Goal: Task Accomplishment & Management: Manage account settings

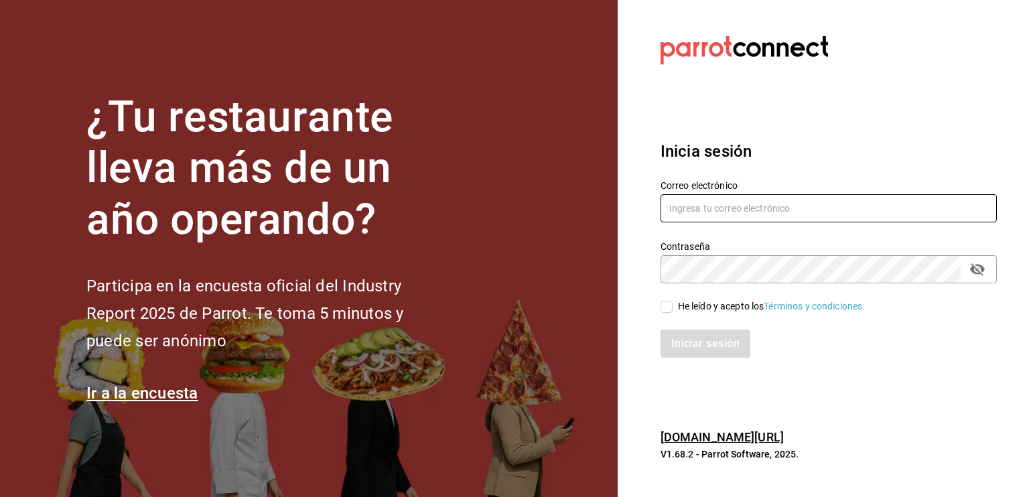
click at [686, 218] on input "text" at bounding box center [828, 208] width 336 height 28
type input "david_galicia@outlook.com"
click at [688, 304] on div "He leído y acepto los Términos y condiciones." at bounding box center [772, 306] width 188 height 14
click at [672, 304] on input "He leído y acepto los Términos y condiciones." at bounding box center [666, 307] width 12 height 12
checkbox input "true"
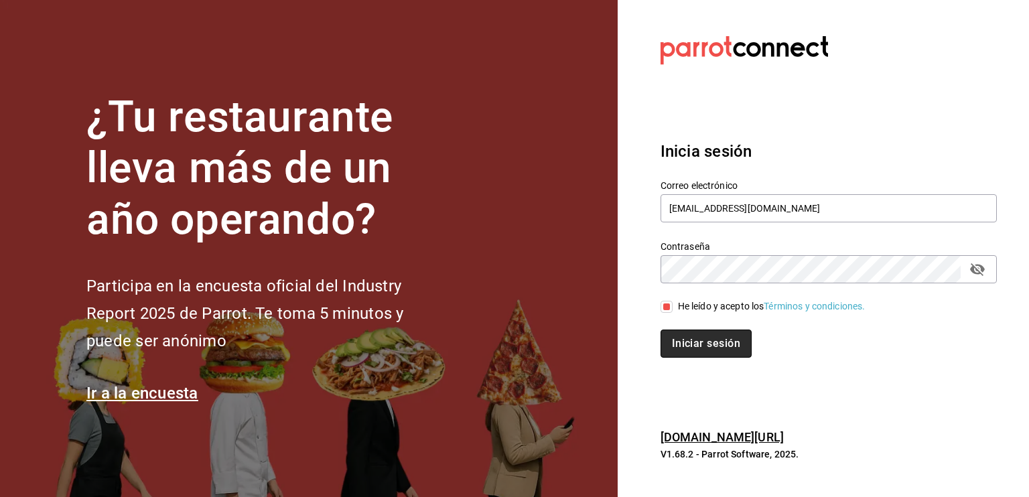
click at [689, 350] on button "Iniciar sesión" at bounding box center [705, 343] width 91 height 28
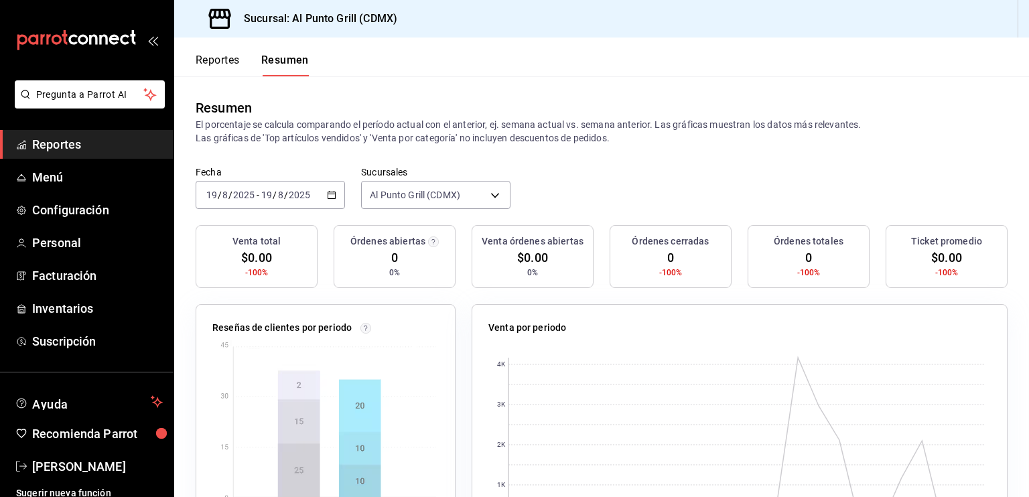
click at [217, 52] on div "Reportes Resumen" at bounding box center [241, 57] width 135 height 39
click at [215, 59] on button "Reportes" at bounding box center [218, 65] width 44 height 23
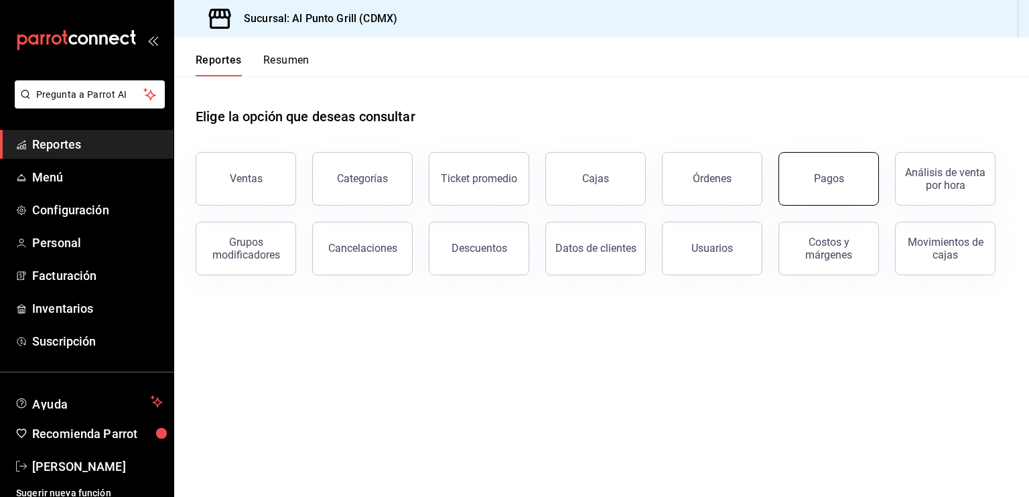
click at [818, 177] on div "Pagos" at bounding box center [829, 178] width 30 height 13
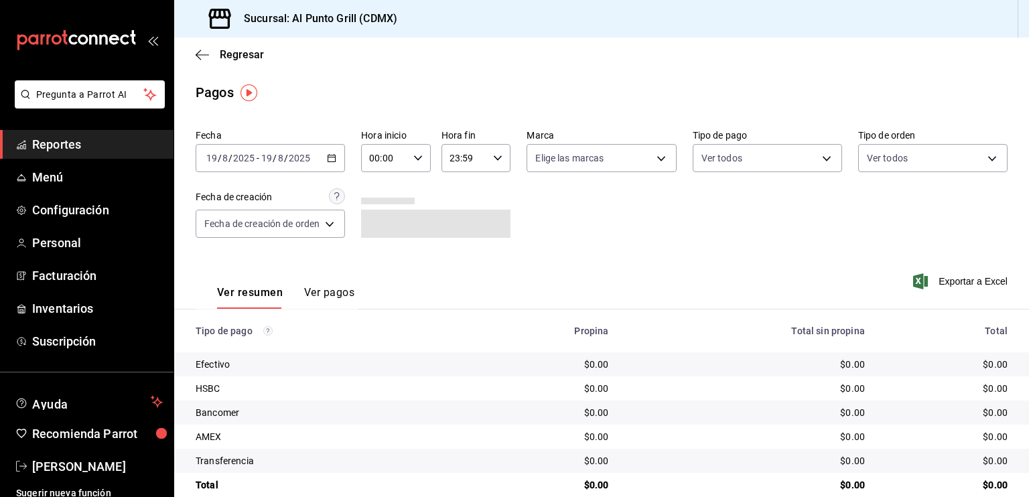
click at [269, 149] on div "[DATE] [DATE] - [DATE] [DATE]" at bounding box center [270, 158] width 149 height 28
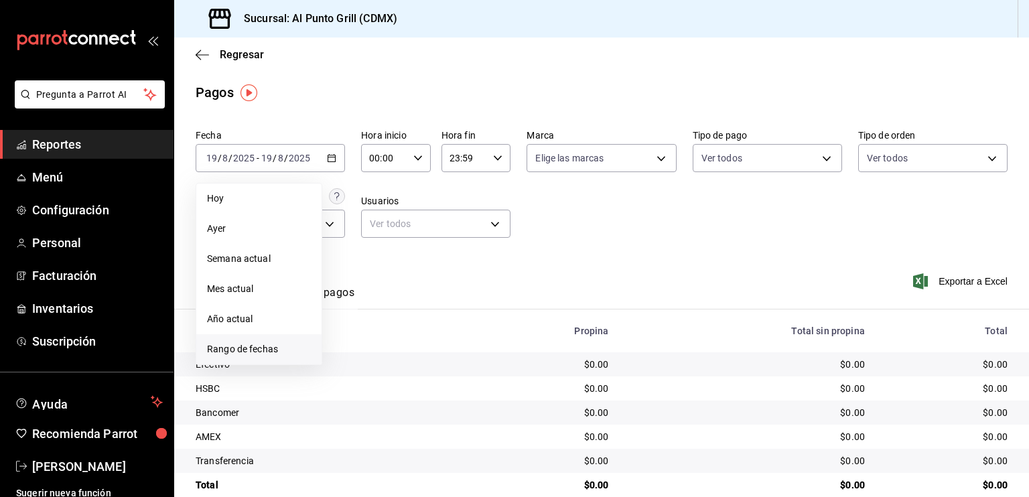
click at [281, 353] on span "Rango de fechas" at bounding box center [259, 349] width 104 height 14
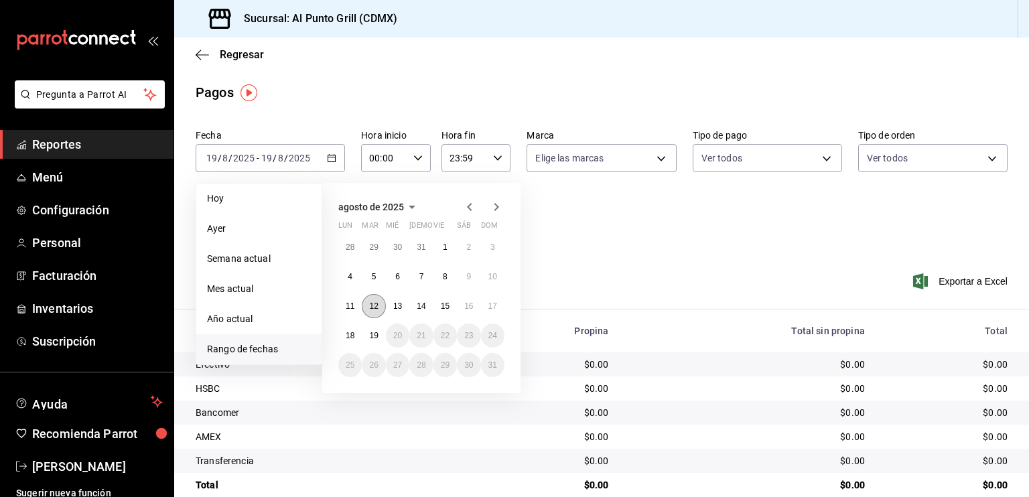
click at [376, 312] on button "12" at bounding box center [373, 306] width 23 height 24
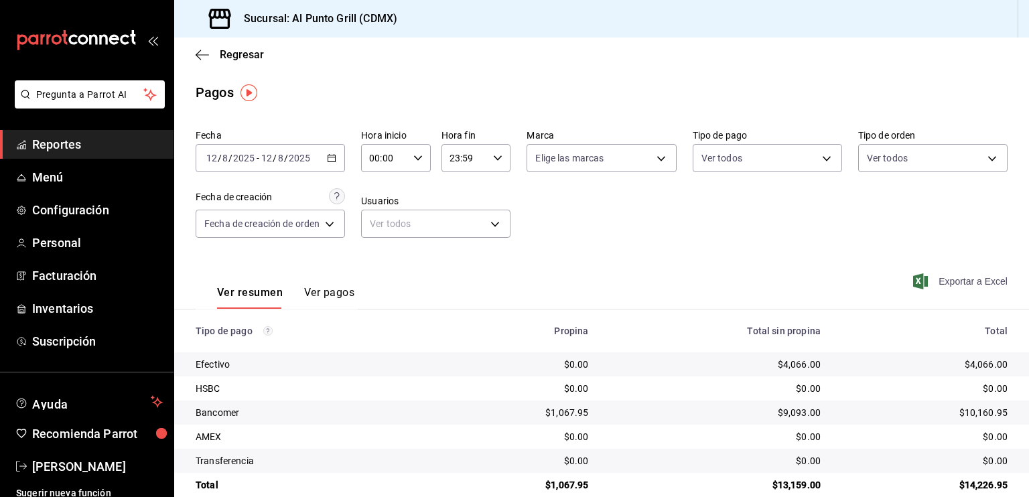
click at [937, 280] on span "Exportar a Excel" at bounding box center [961, 281] width 92 height 16
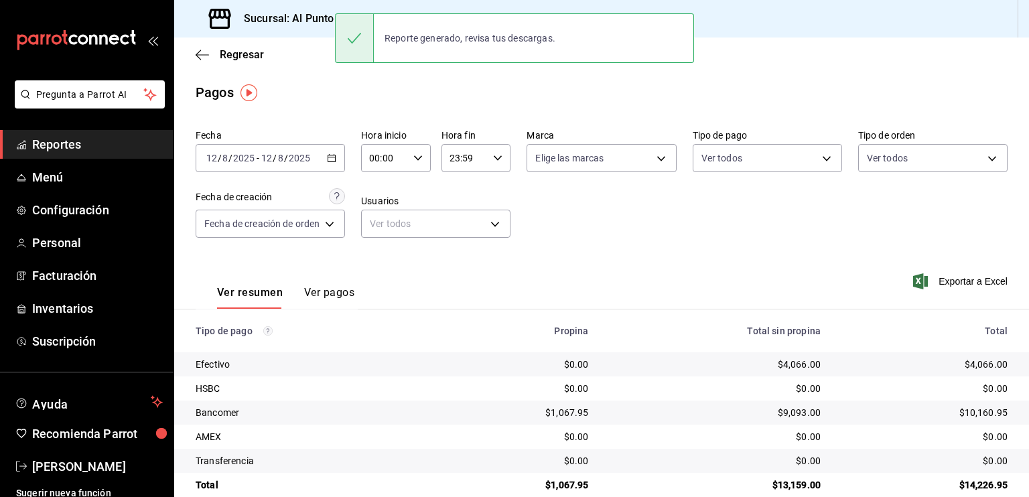
click at [321, 172] on div "[DATE] [DATE] - [DATE] [DATE]" at bounding box center [270, 158] width 149 height 28
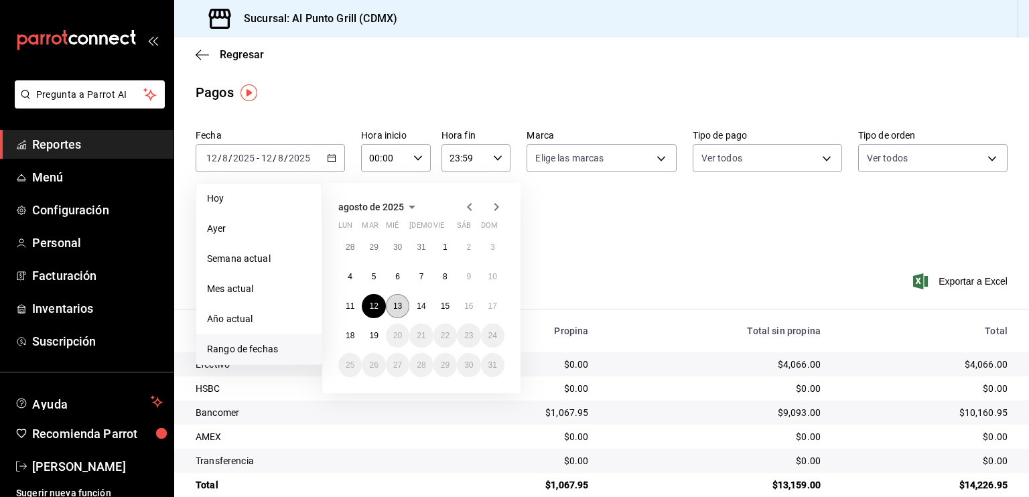
click at [398, 309] on abbr "13" at bounding box center [397, 305] width 9 height 9
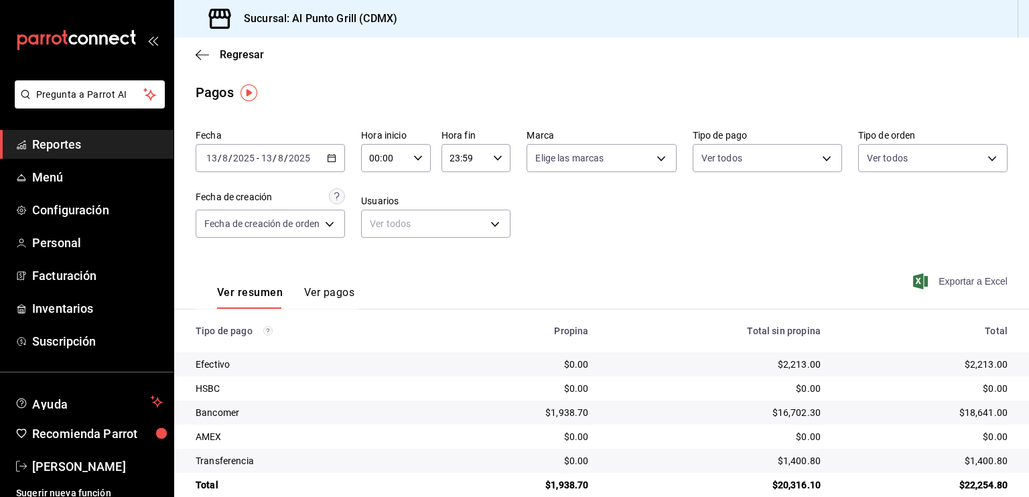
click at [954, 286] on span "Exportar a Excel" at bounding box center [961, 281] width 92 height 16
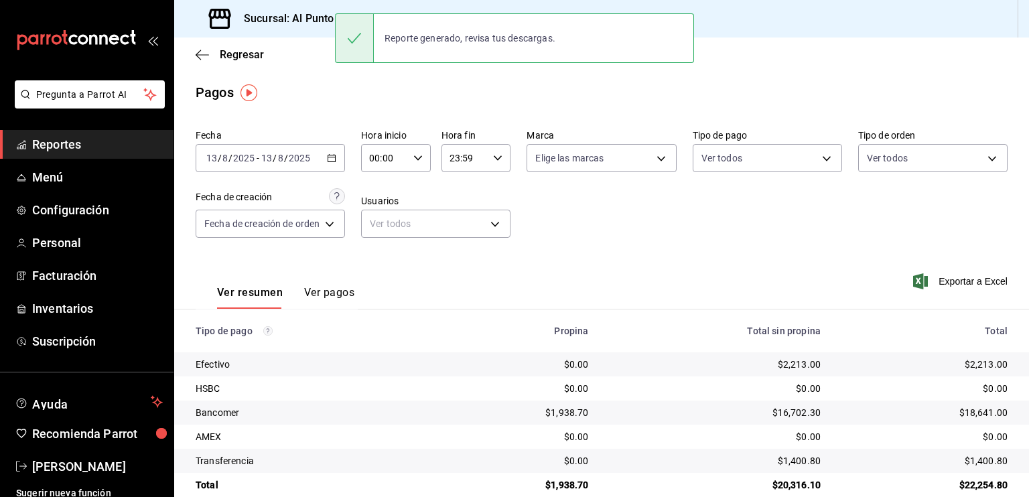
click at [317, 159] on div "[DATE] [DATE] - [DATE] [DATE]" at bounding box center [270, 158] width 149 height 28
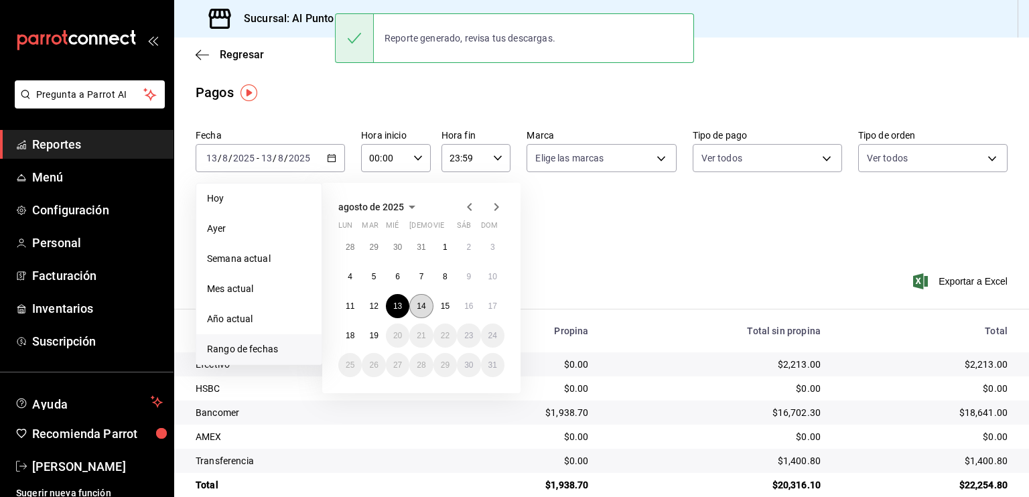
click at [421, 305] on abbr "14" at bounding box center [421, 305] width 9 height 9
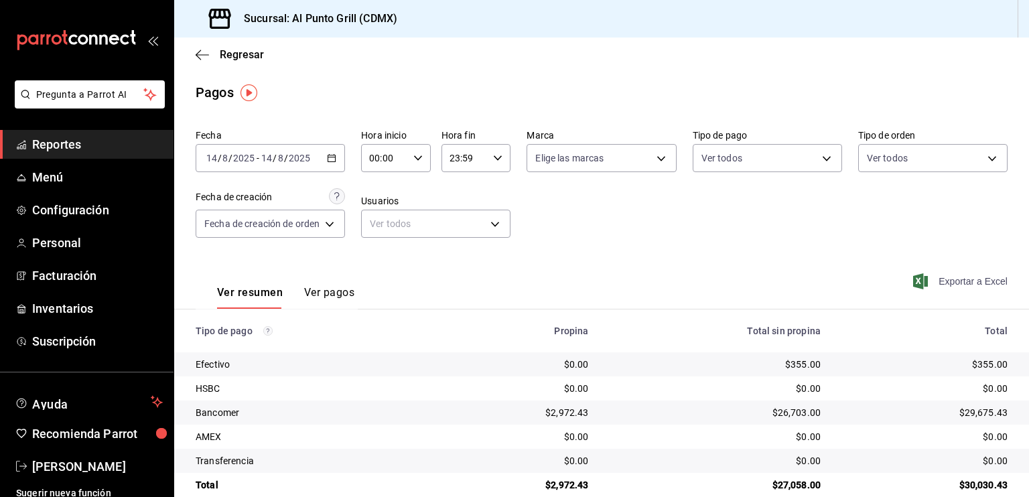
click at [952, 288] on span "Exportar a Excel" at bounding box center [961, 281] width 92 height 16
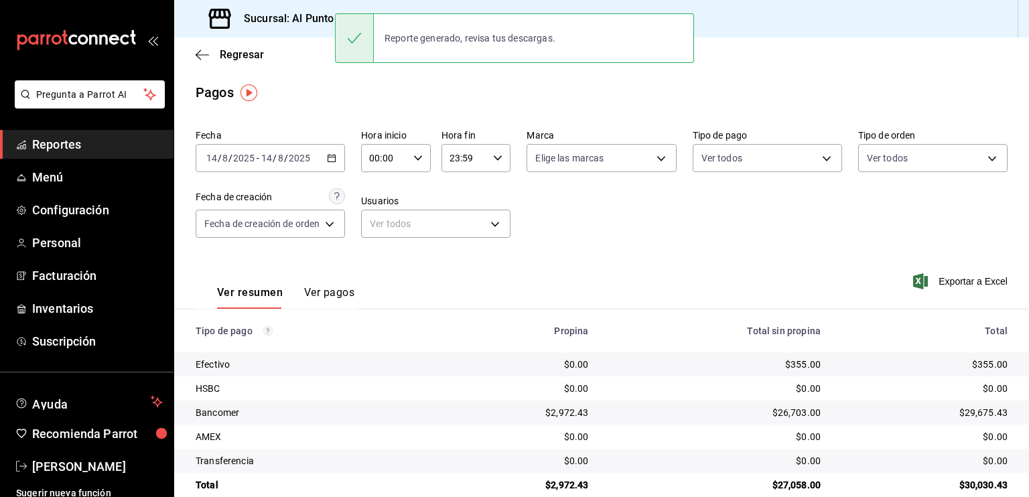
click at [329, 151] on div "[DATE] [DATE] - [DATE] [DATE]" at bounding box center [270, 158] width 149 height 28
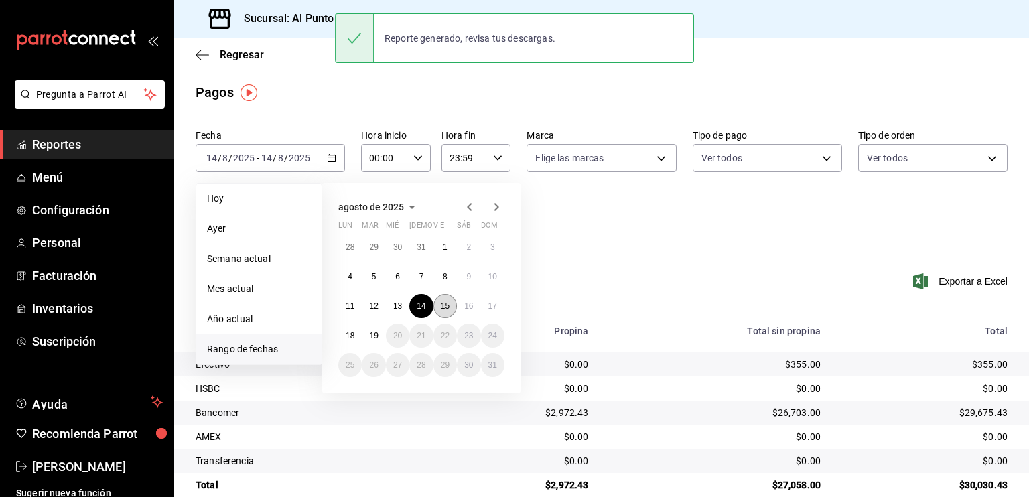
click at [437, 310] on button "15" at bounding box center [444, 306] width 23 height 24
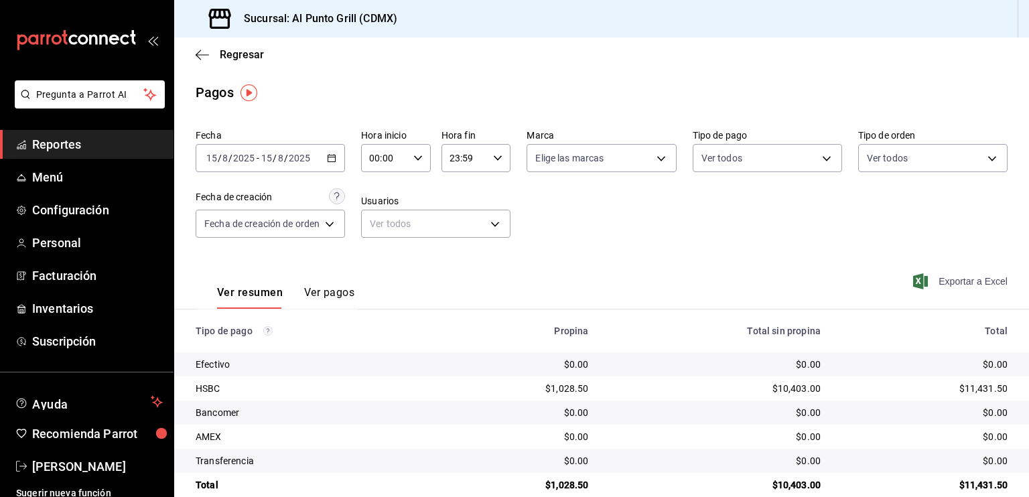
click at [921, 285] on span "Exportar a Excel" at bounding box center [961, 281] width 92 height 16
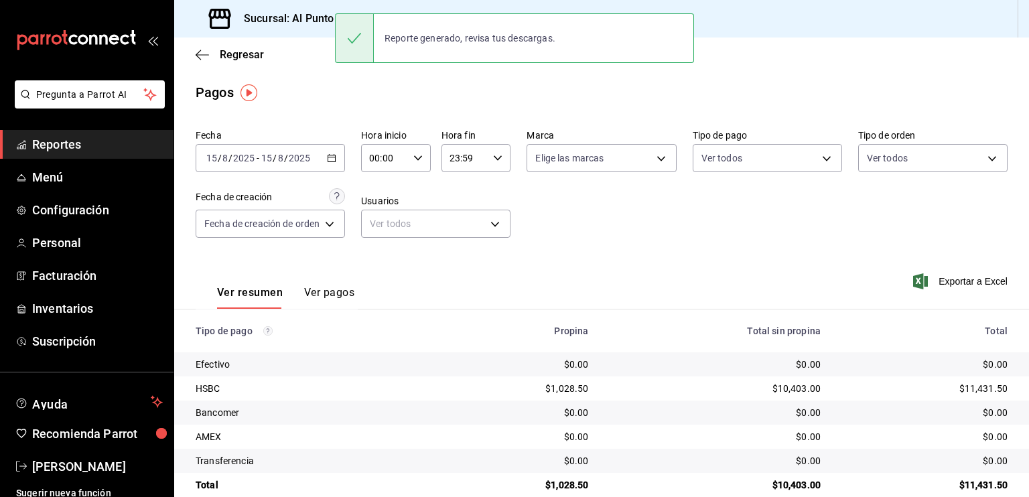
click at [301, 154] on input "2025" at bounding box center [299, 158] width 23 height 11
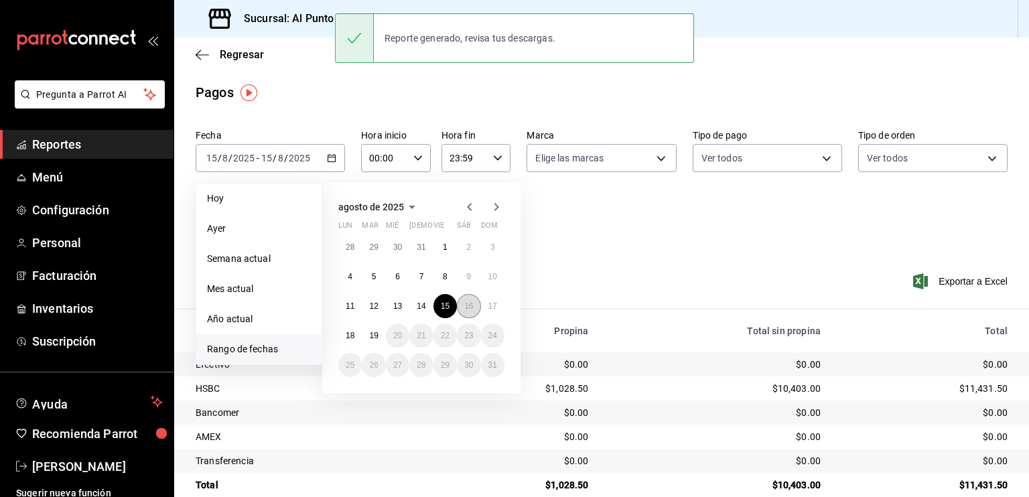
click at [463, 297] on button "16" at bounding box center [468, 306] width 23 height 24
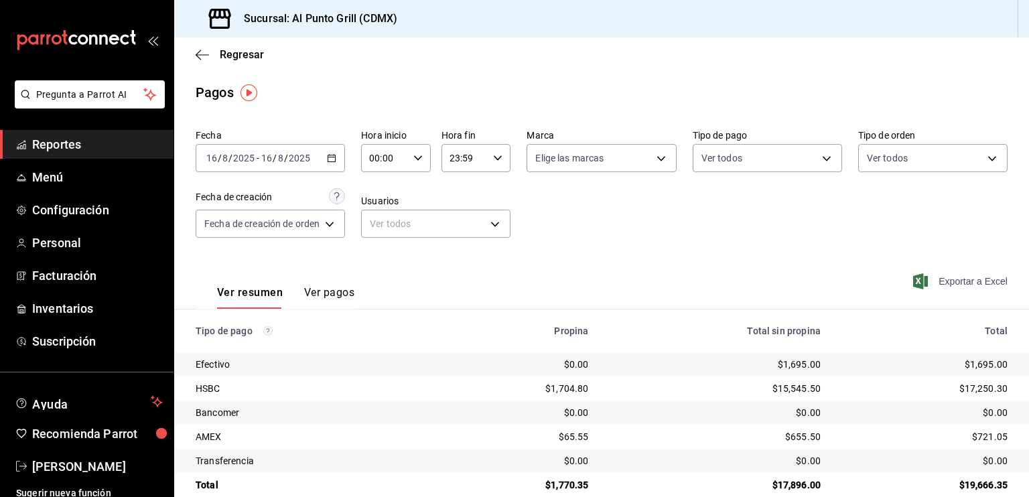
click at [933, 278] on span "Exportar a Excel" at bounding box center [961, 281] width 92 height 16
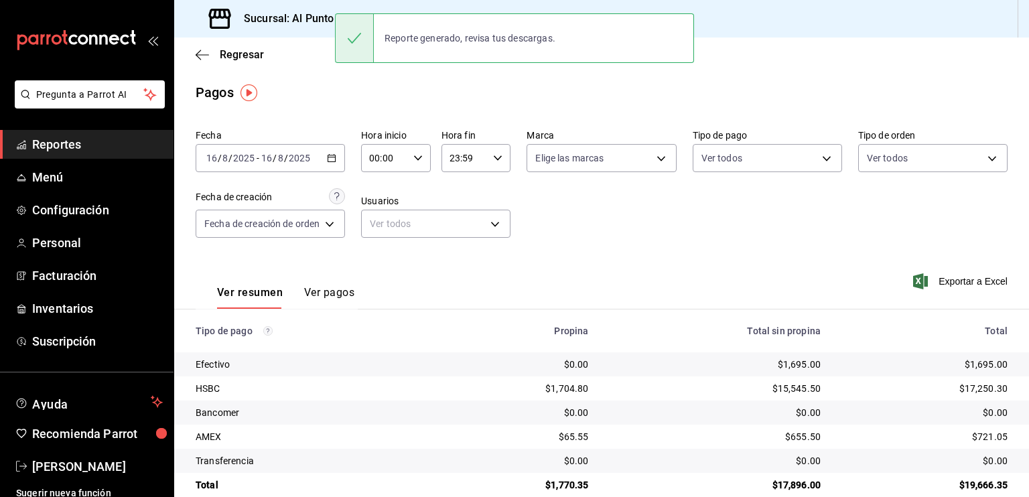
click at [256, 161] on span "-" at bounding box center [257, 158] width 3 height 11
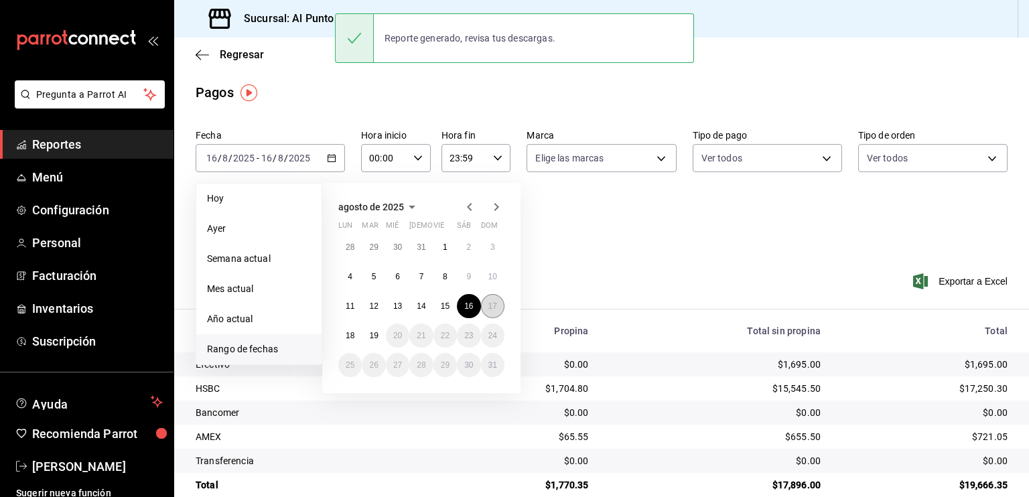
click at [498, 304] on button "17" at bounding box center [492, 306] width 23 height 24
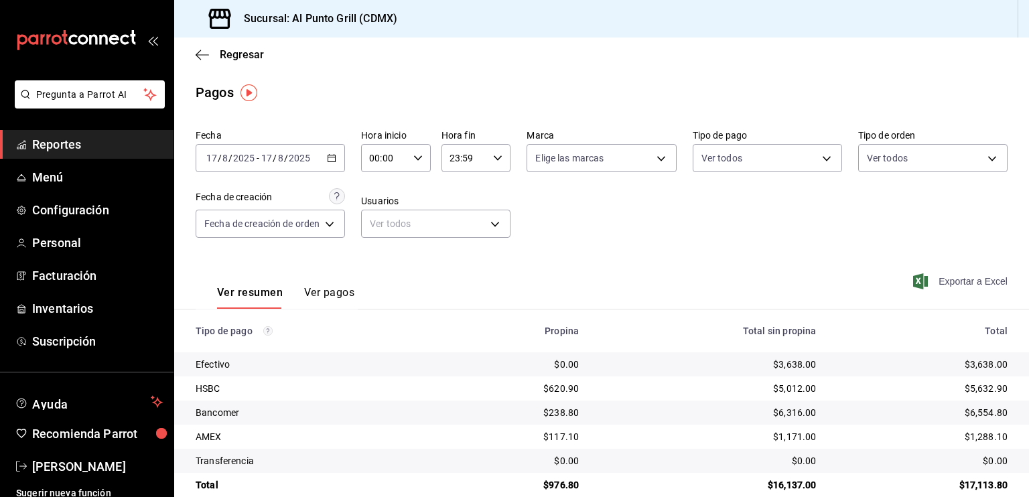
click at [927, 277] on span "Exportar a Excel" at bounding box center [961, 281] width 92 height 16
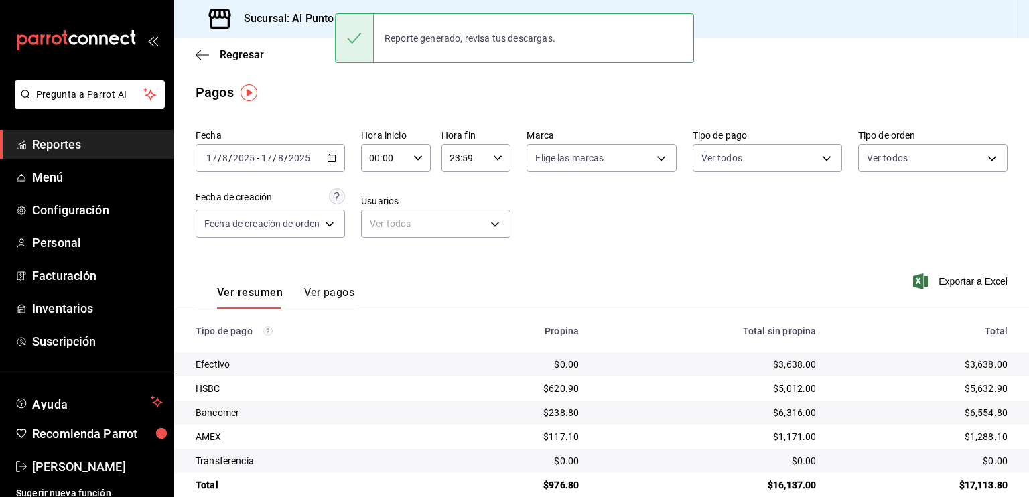
click at [244, 164] on div "[DATE] [DATE] - [DATE] [DATE]" at bounding box center [270, 158] width 149 height 28
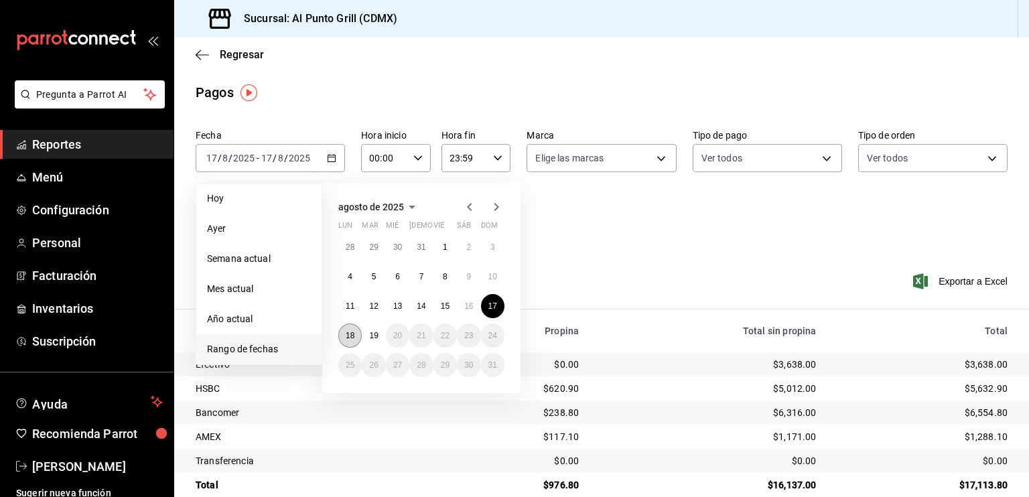
click at [351, 332] on abbr "18" at bounding box center [350, 335] width 9 height 9
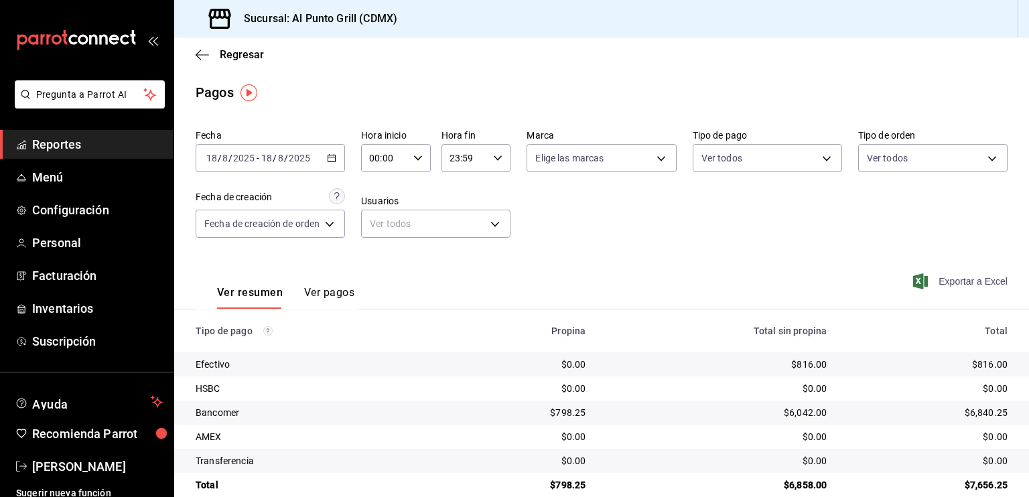
click at [932, 277] on span "Exportar a Excel" at bounding box center [961, 281] width 92 height 16
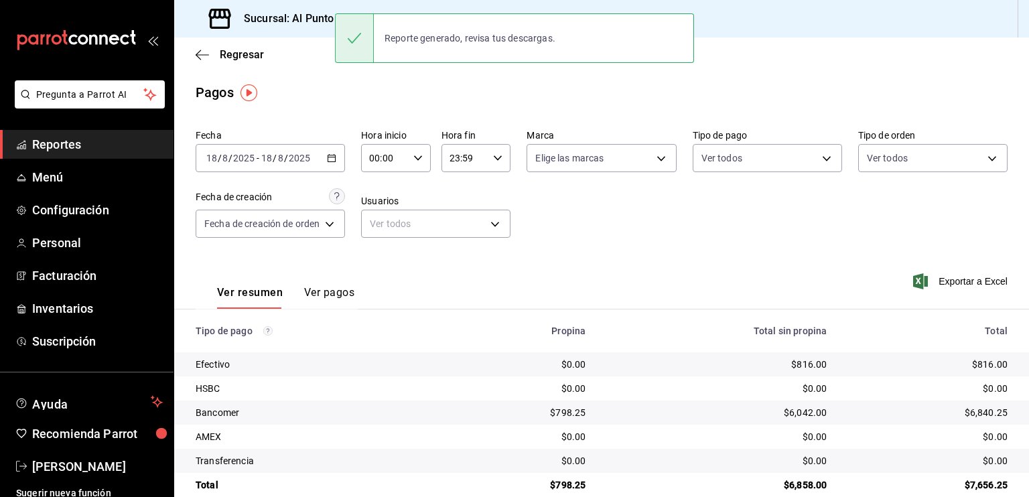
click at [589, 238] on div "Fecha [DATE] [DATE] - [DATE] [DATE] Hora inicio 00:00 Hora inicio Hora fin 23:5…" at bounding box center [602, 189] width 812 height 130
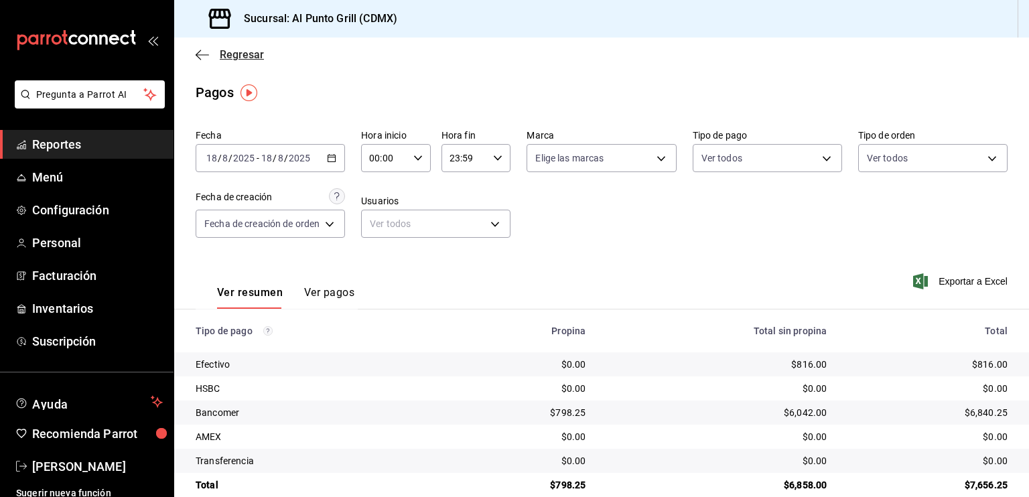
click at [202, 55] on icon "button" at bounding box center [202, 55] width 13 height 12
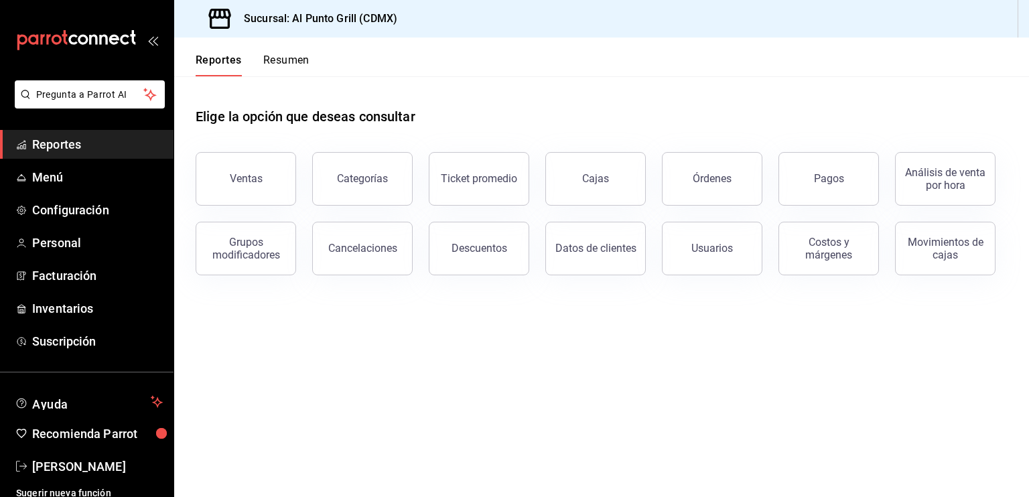
click at [202, 55] on button "Reportes" at bounding box center [219, 65] width 46 height 23
click at [113, 153] on link "Reportes" at bounding box center [86, 144] width 173 height 29
click at [722, 183] on div "Órdenes" at bounding box center [711, 178] width 39 height 13
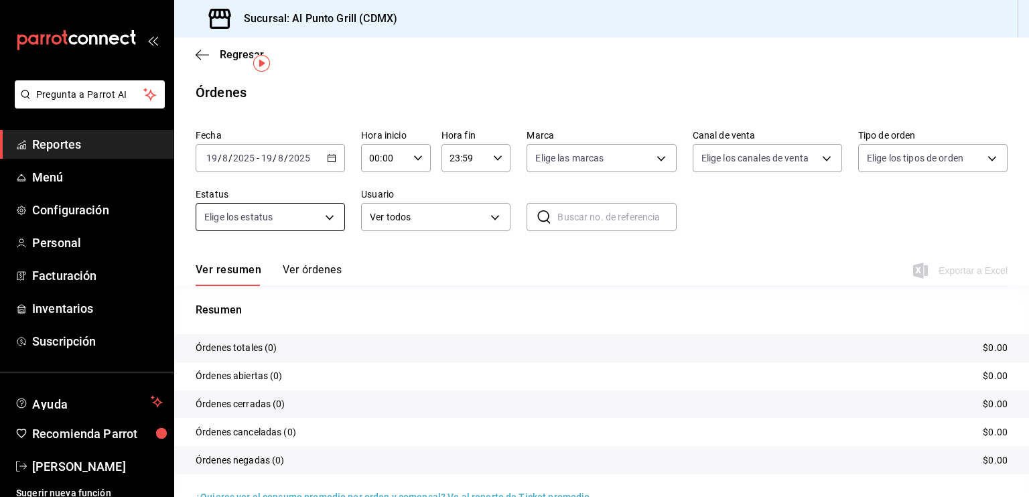
scroll to position [29, 0]
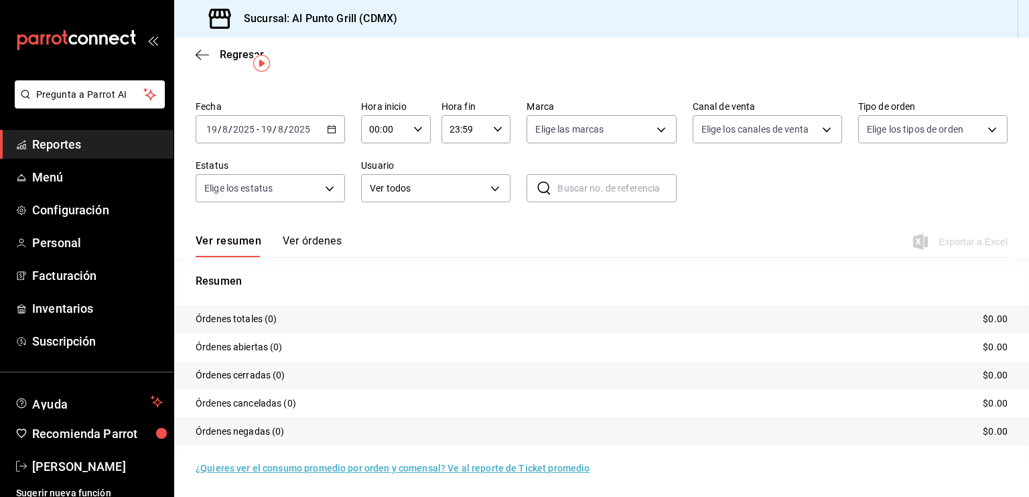
click at [309, 241] on button "Ver órdenes" at bounding box center [312, 245] width 59 height 23
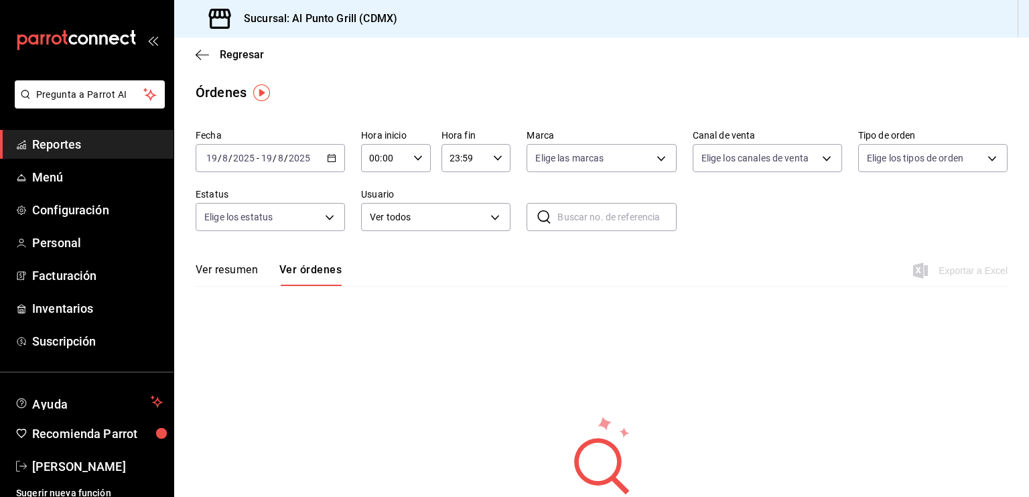
click at [233, 273] on button "Ver resumen" at bounding box center [227, 274] width 62 height 23
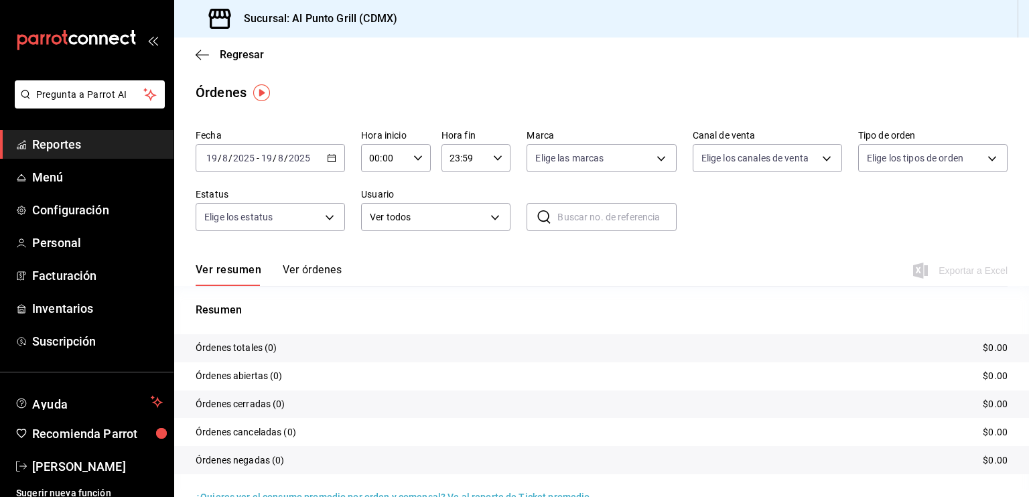
click at [314, 161] on div "[DATE] [DATE] - [DATE] [DATE]" at bounding box center [270, 158] width 149 height 28
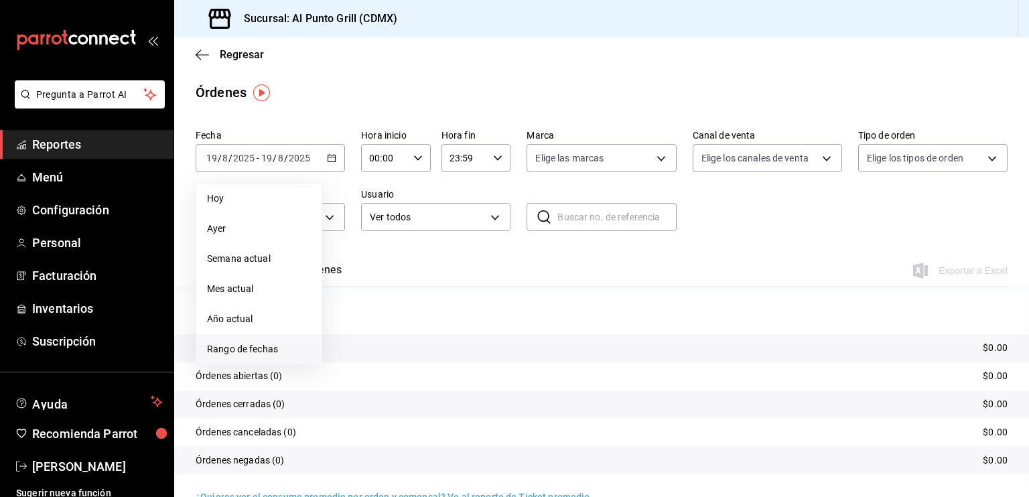
click at [263, 342] on span "Rango de fechas" at bounding box center [259, 349] width 104 height 14
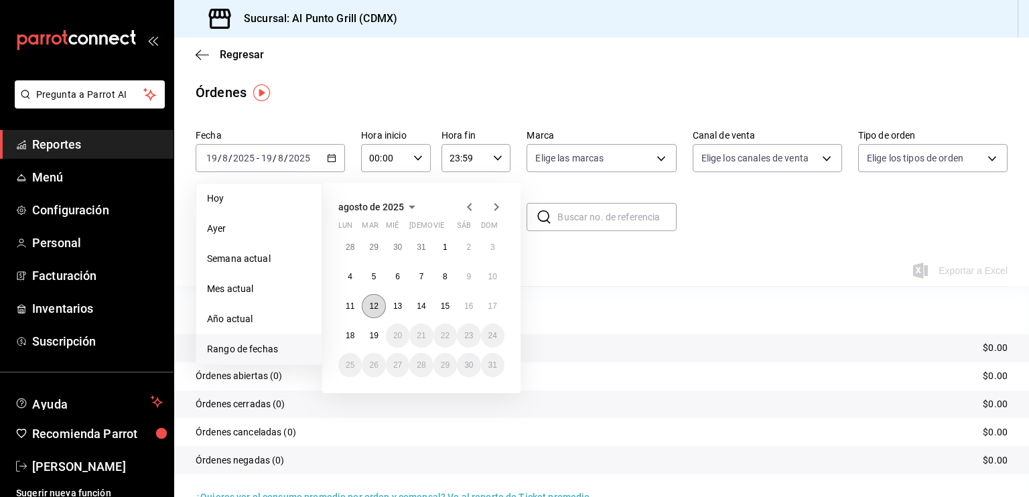
click at [375, 299] on button "12" at bounding box center [373, 306] width 23 height 24
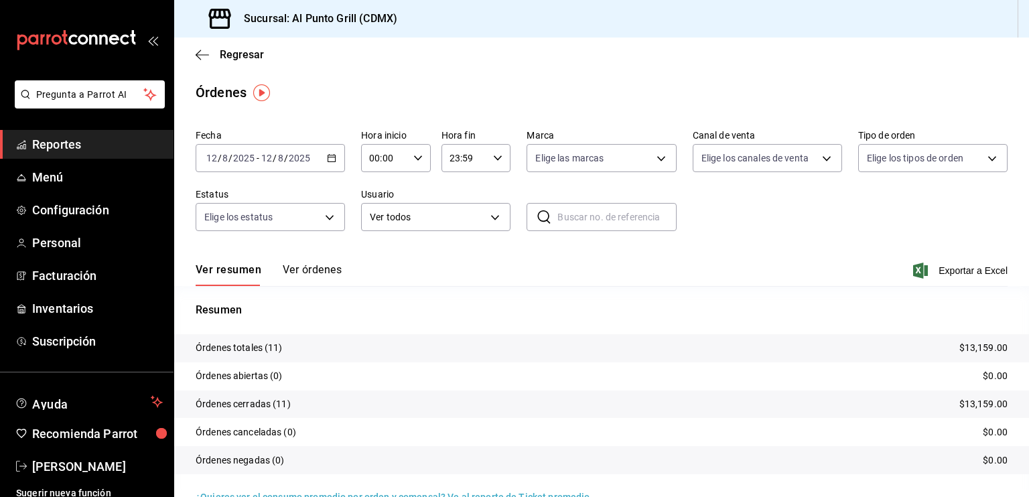
click at [304, 266] on button "Ver órdenes" at bounding box center [312, 274] width 59 height 23
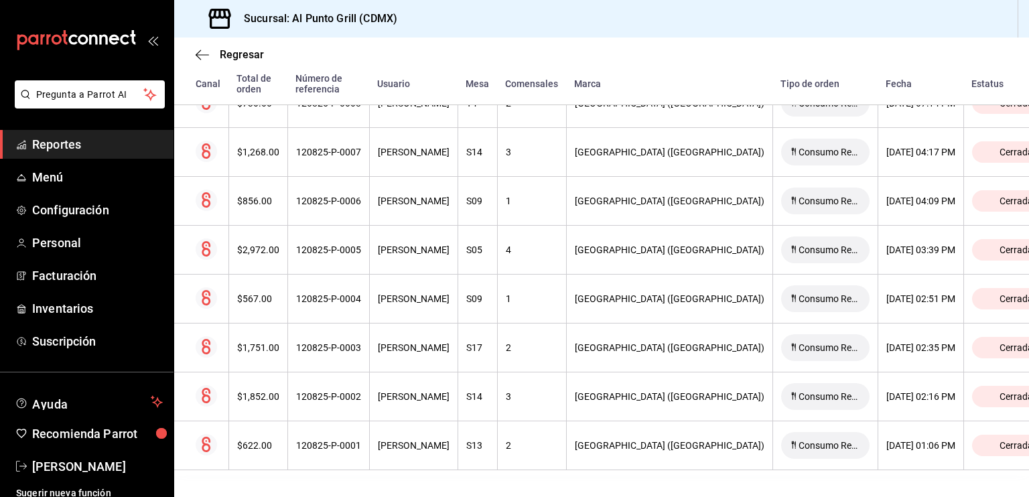
scroll to position [431, 0]
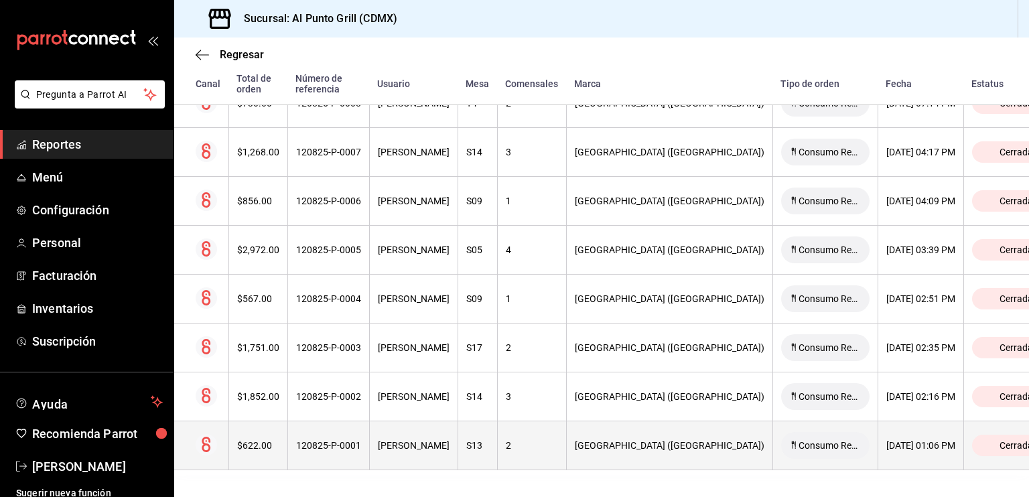
click at [394, 441] on div "[PERSON_NAME]" at bounding box center [414, 445] width 72 height 11
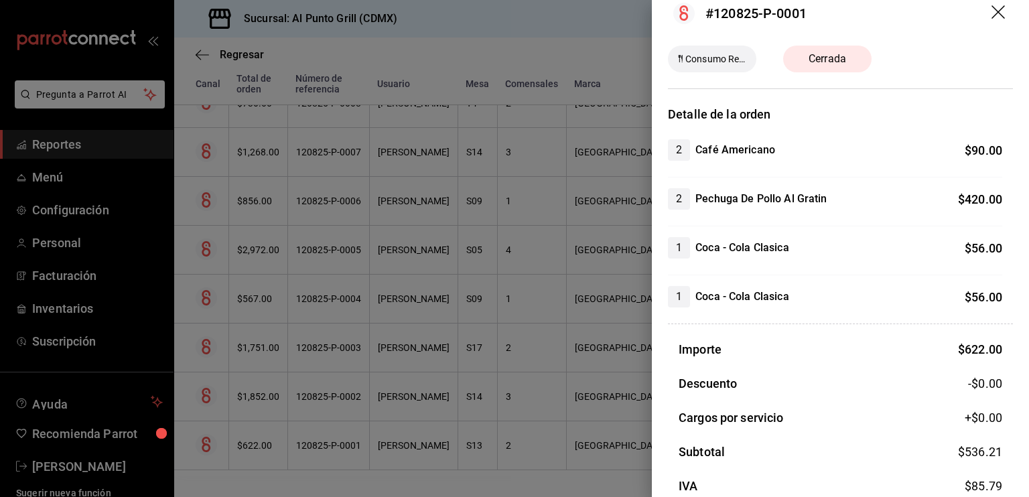
scroll to position [0, 0]
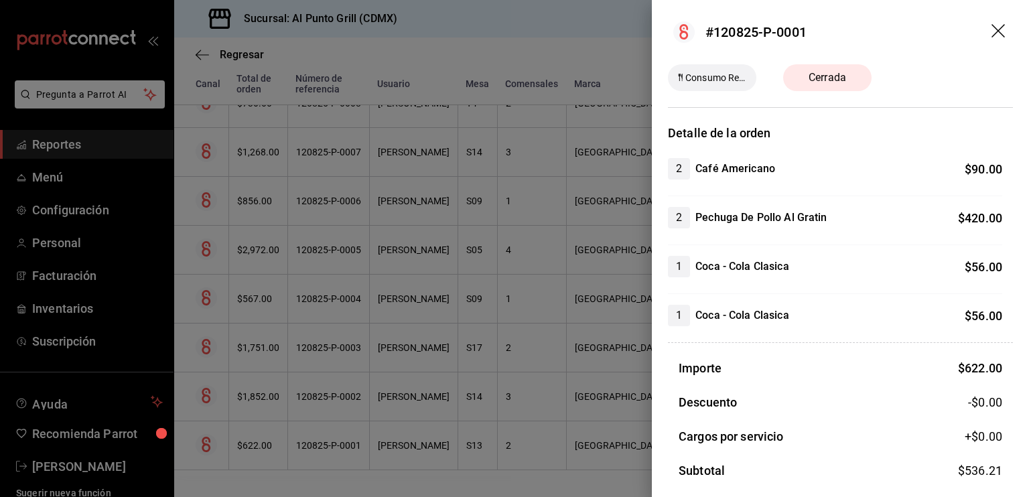
click at [991, 32] on icon "drag" at bounding box center [997, 30] width 13 height 13
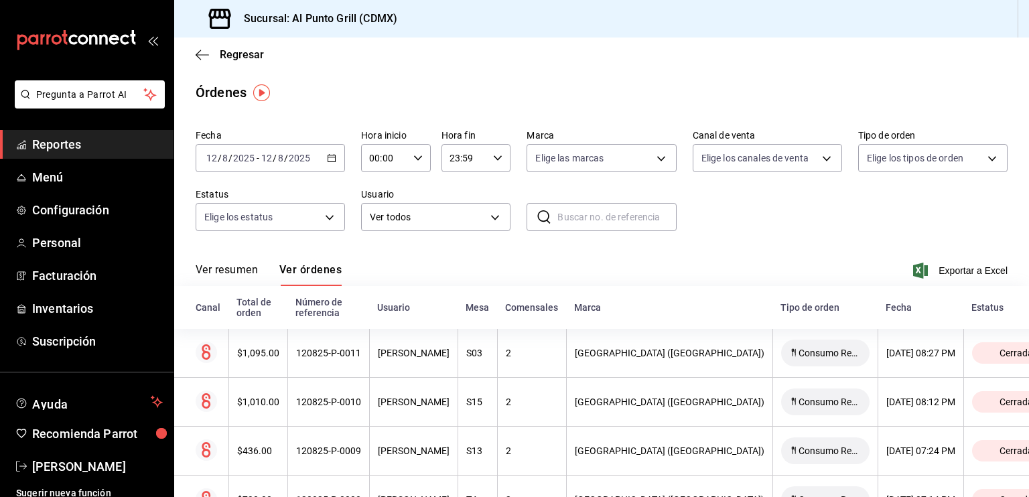
click at [292, 151] on div "[DATE] [DATE] - [DATE] [DATE]" at bounding box center [270, 158] width 149 height 28
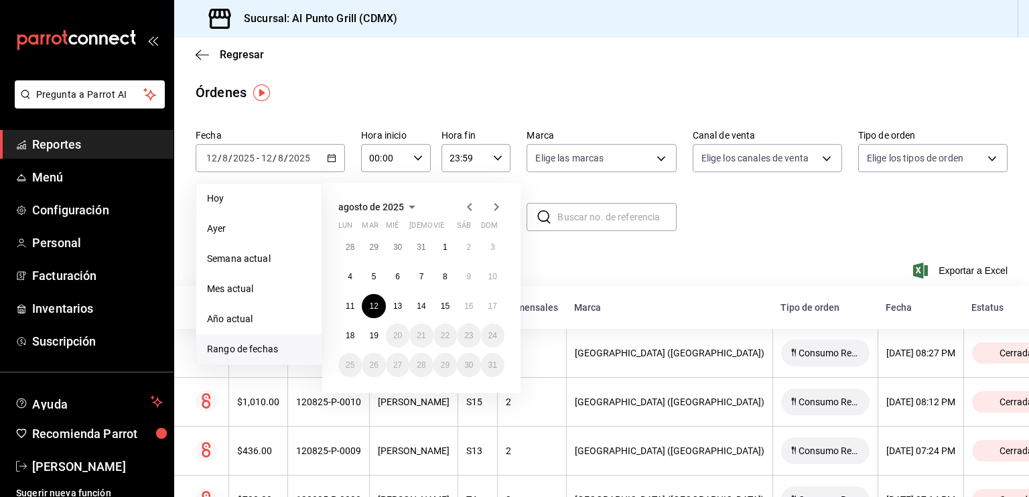
click at [613, 273] on div "Ver resumen Ver órdenes Exportar a Excel" at bounding box center [602, 266] width 812 height 39
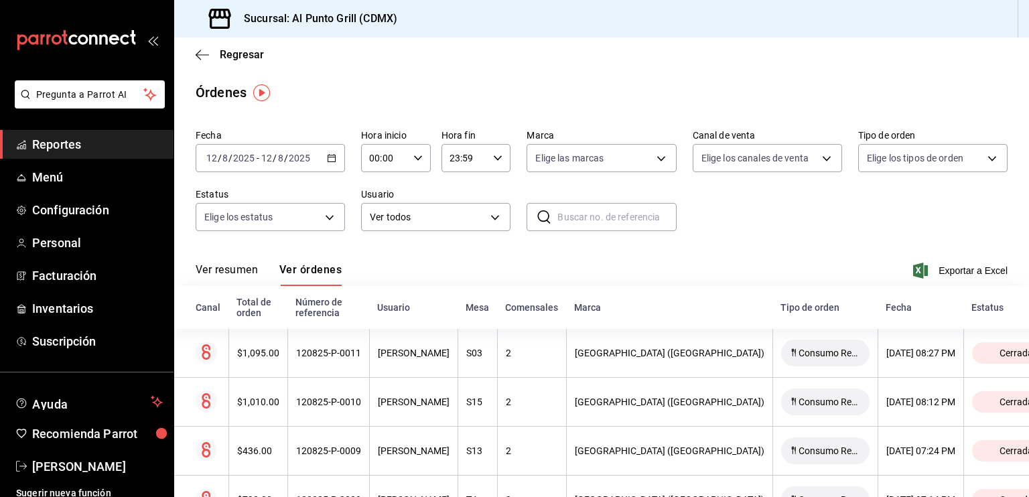
click at [150, 43] on icon "open_drawer_menu" at bounding box center [152, 40] width 11 height 11
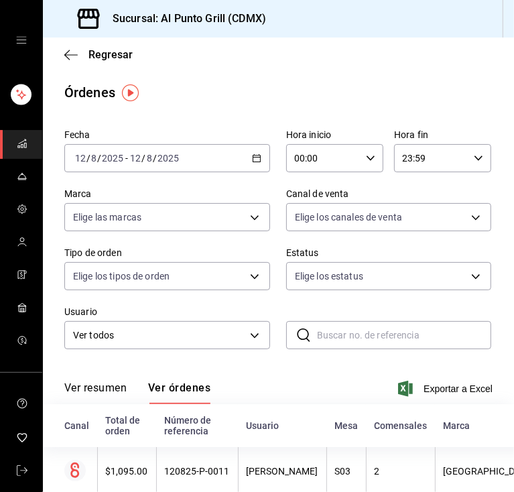
click at [157, 163] on input "2025" at bounding box center [168, 158] width 23 height 11
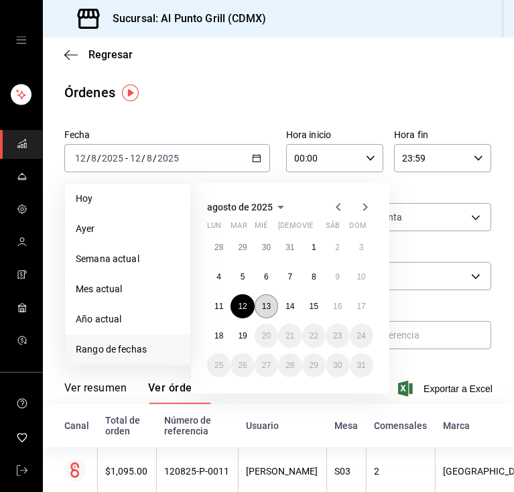
click at [262, 304] on abbr "13" at bounding box center [266, 305] width 9 height 9
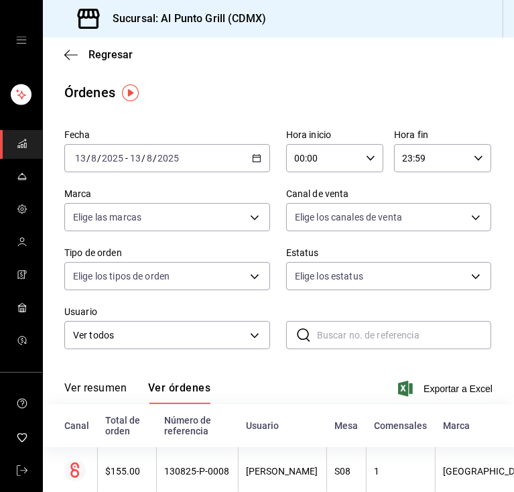
click at [154, 154] on span "/" at bounding box center [155, 158] width 4 height 11
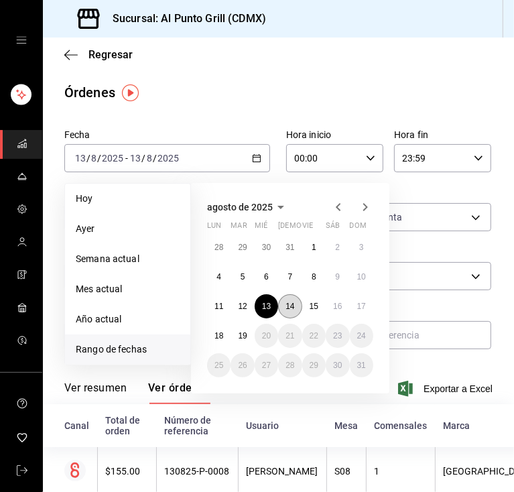
click at [289, 301] on abbr "14" at bounding box center [289, 305] width 9 height 9
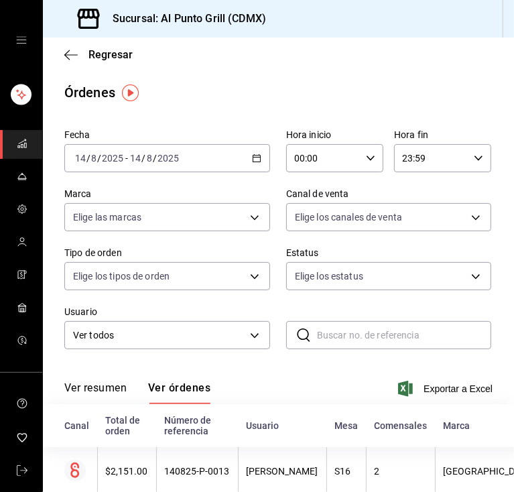
click at [189, 149] on div "[DATE] [DATE] - [DATE] [DATE]" at bounding box center [167, 158] width 206 height 28
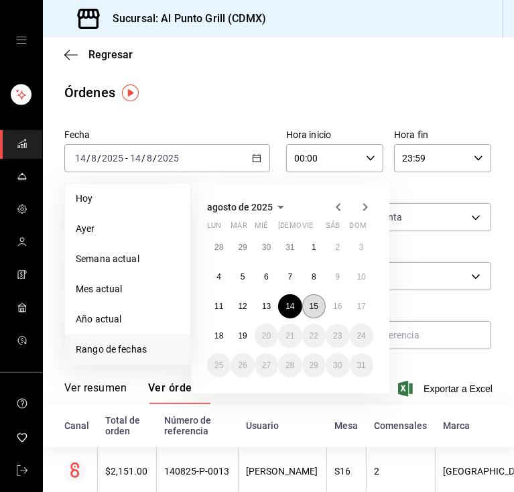
click at [319, 305] on button "15" at bounding box center [313, 306] width 23 height 24
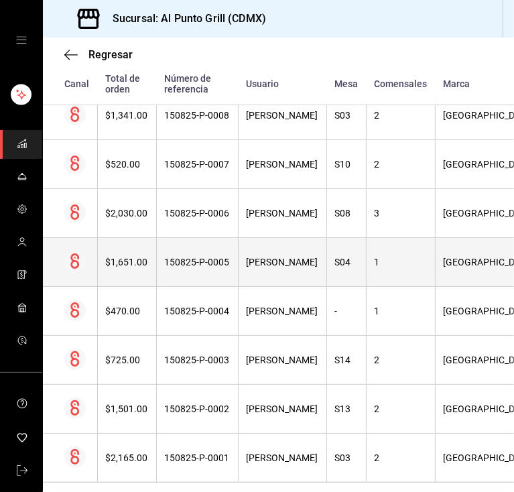
scroll to position [380, 0]
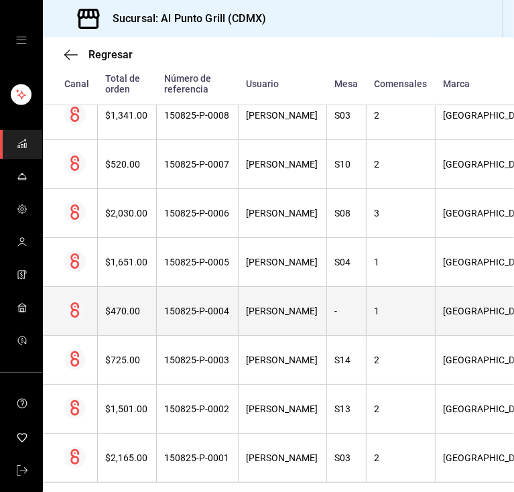
click at [295, 303] on th "[PERSON_NAME]" at bounding box center [282, 311] width 88 height 49
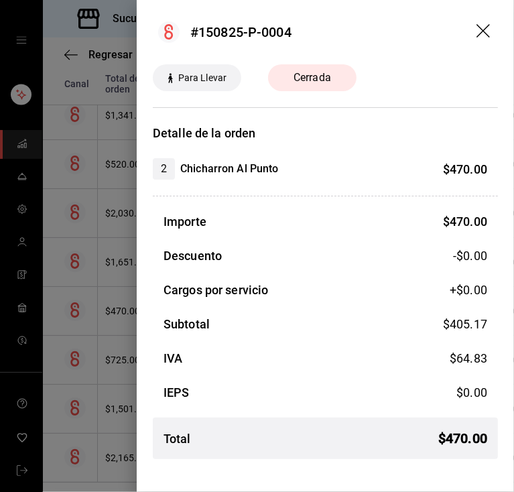
click at [484, 27] on icon "drag" at bounding box center [484, 32] width 16 height 16
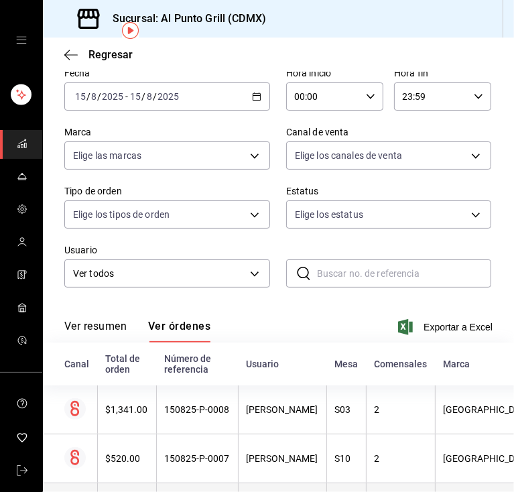
scroll to position [0, 0]
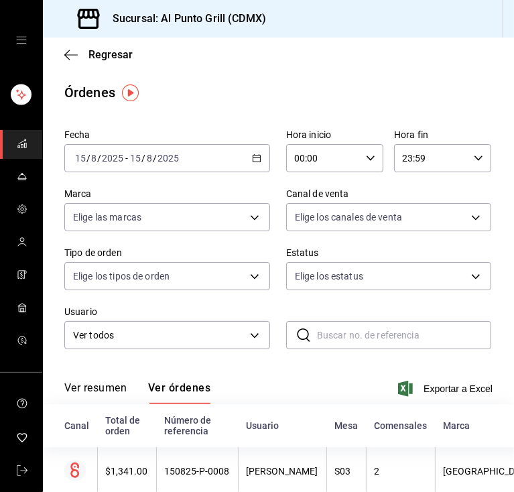
click at [141, 168] on div "[DATE] [DATE] - [DATE] [DATE]" at bounding box center [167, 158] width 206 height 28
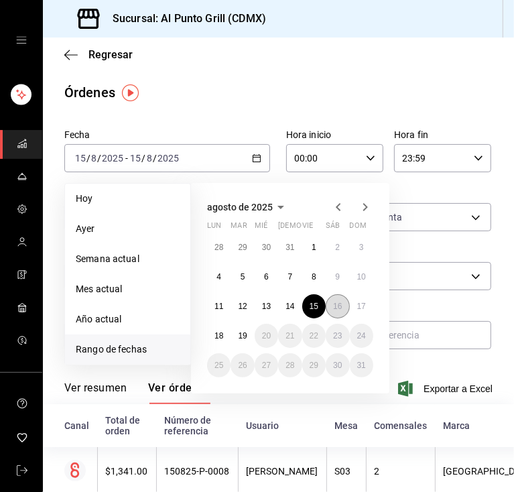
click at [343, 305] on button "16" at bounding box center [336, 306] width 23 height 24
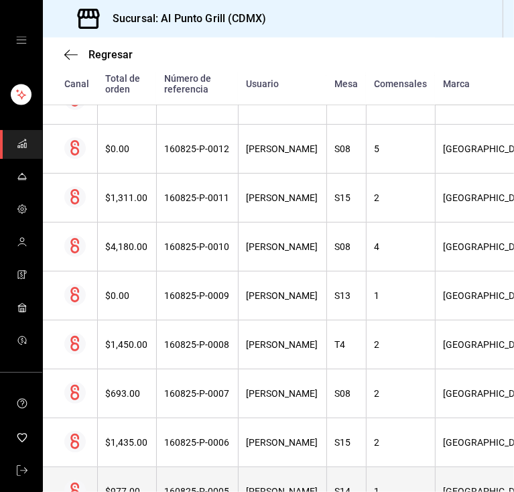
scroll to position [638, 0]
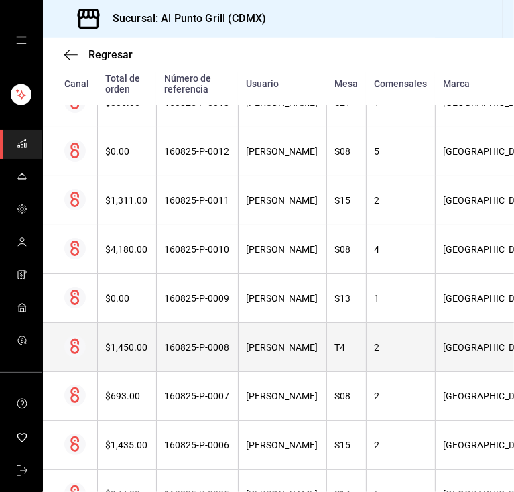
click at [319, 353] on th "[PERSON_NAME]" at bounding box center [282, 347] width 88 height 49
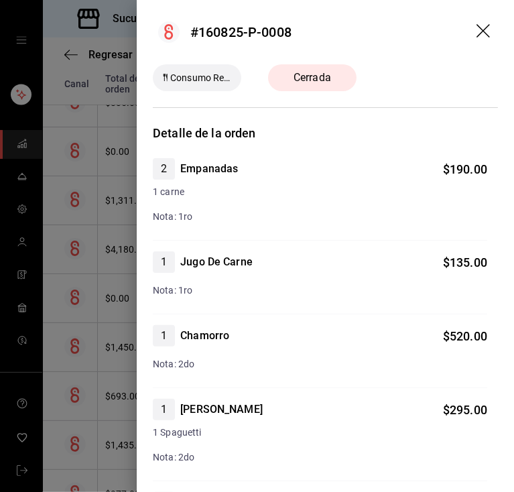
click at [476, 28] on icon "drag" at bounding box center [484, 32] width 16 height 16
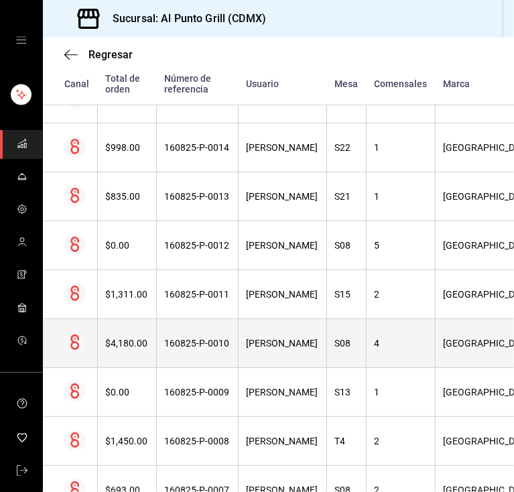
scroll to position [542, 0]
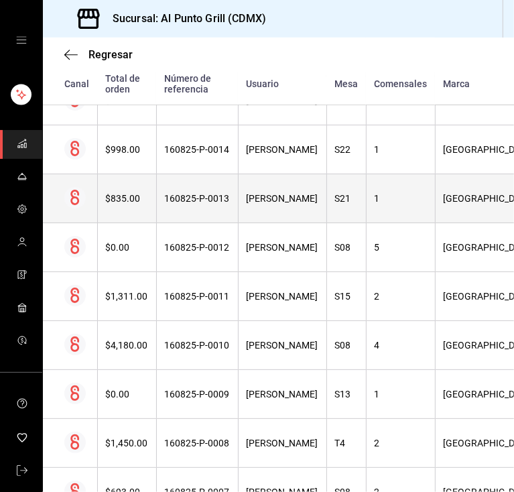
click at [311, 205] on th "[PERSON_NAME]" at bounding box center [282, 198] width 88 height 49
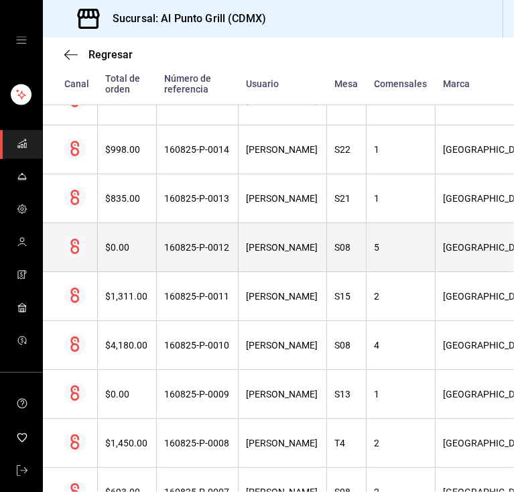
click at [228, 261] on th "160825-P-0012" at bounding box center [197, 247] width 82 height 49
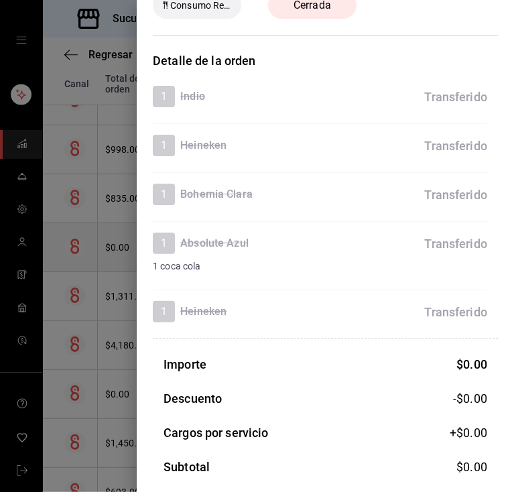
scroll to position [0, 0]
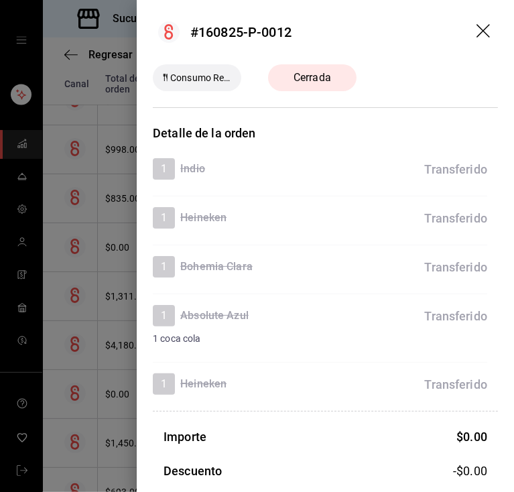
click at [476, 25] on icon "drag" at bounding box center [484, 32] width 16 height 16
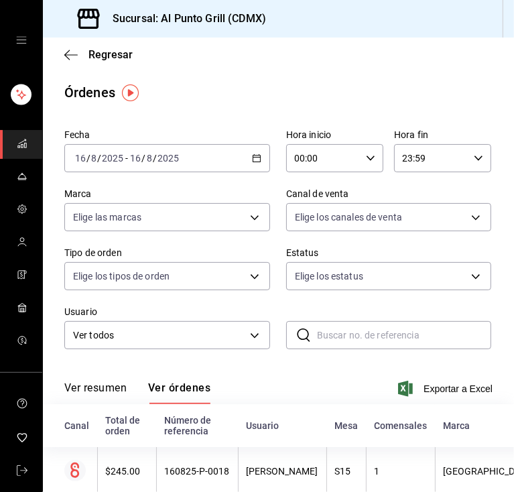
click at [129, 162] on input "16" at bounding box center [135, 158] width 12 height 11
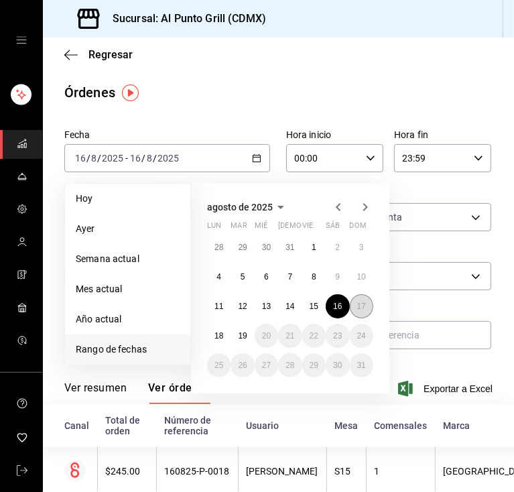
click at [368, 309] on button "17" at bounding box center [361, 306] width 23 height 24
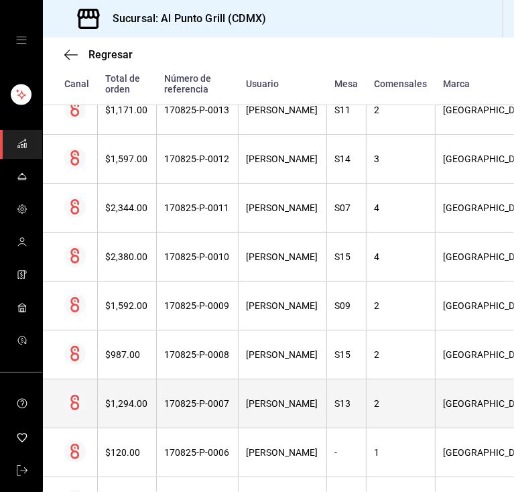
scroll to position [434, 0]
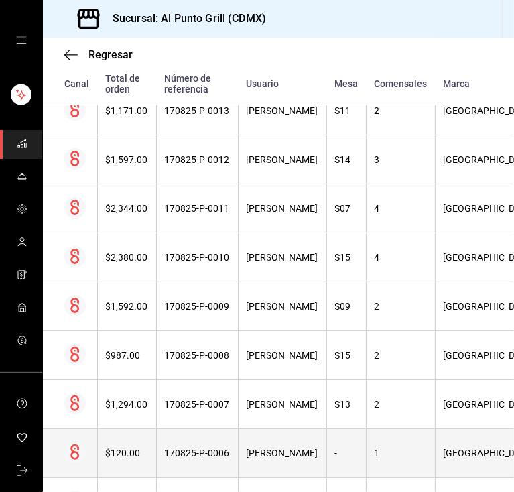
click at [285, 438] on th "[PERSON_NAME]" at bounding box center [282, 453] width 88 height 49
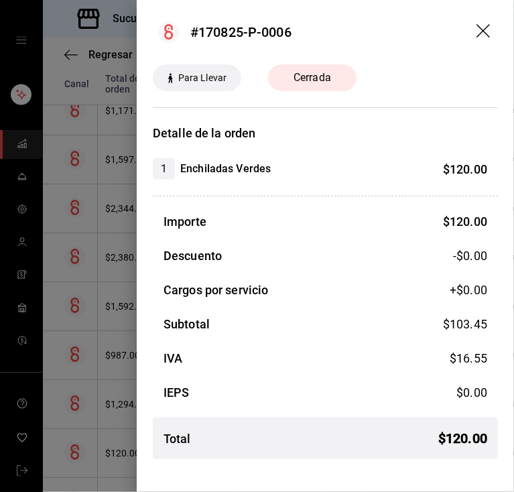
click at [481, 31] on icon "drag" at bounding box center [484, 32] width 16 height 16
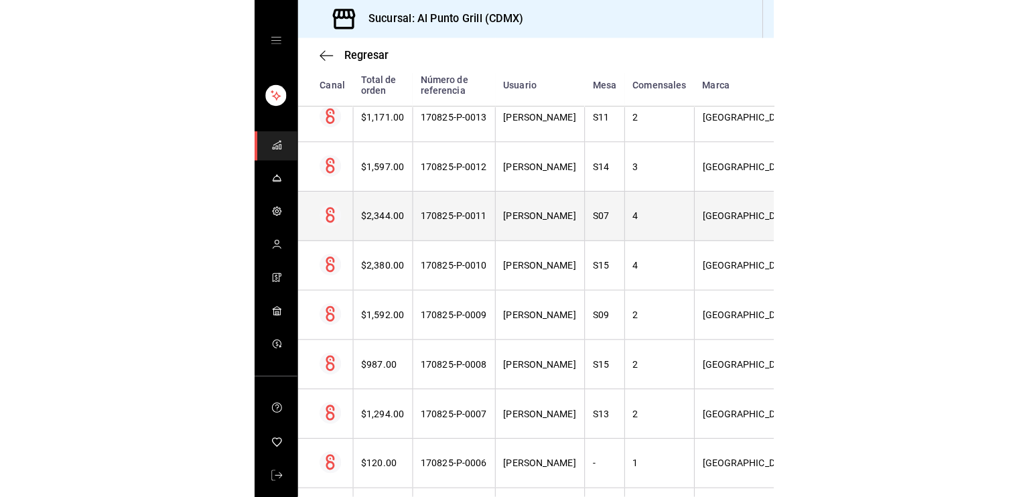
scroll to position [0, 0]
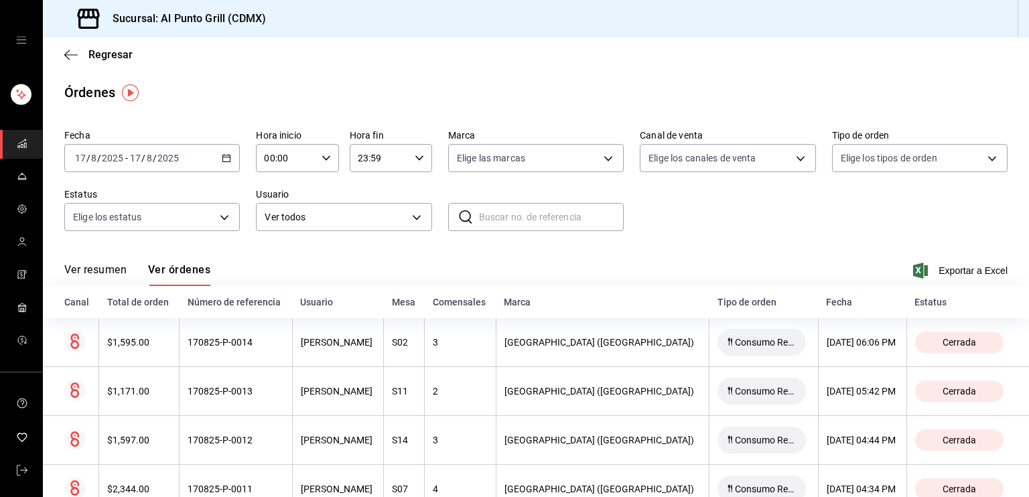
click at [19, 40] on icon "open drawer" at bounding box center [21, 40] width 10 height 7
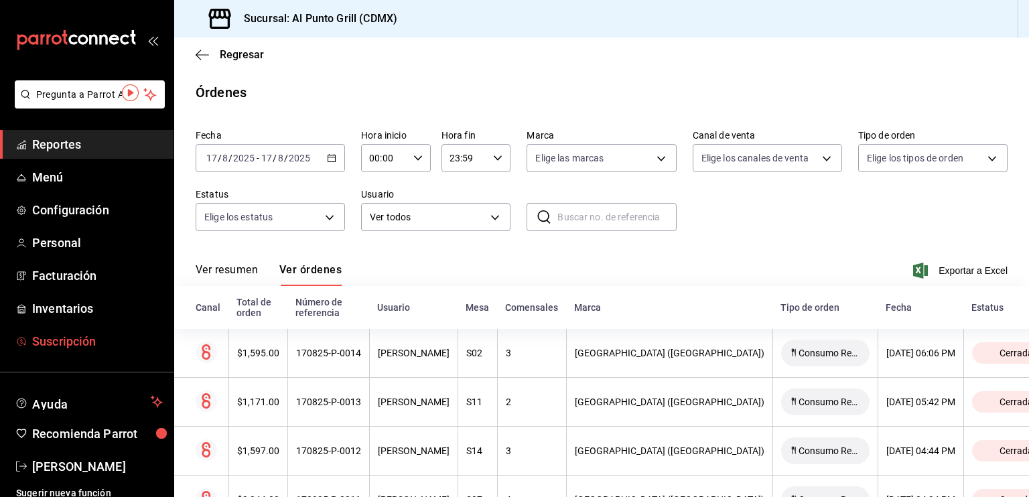
scroll to position [8, 0]
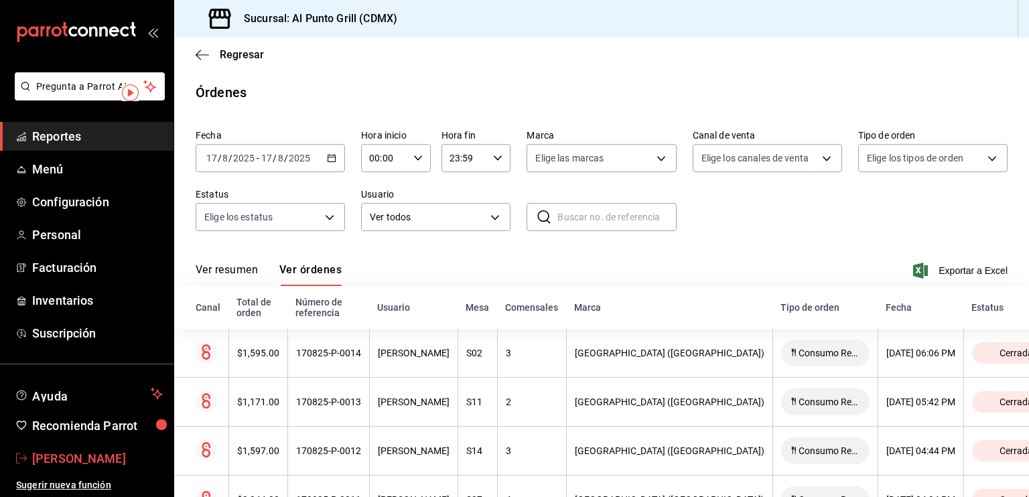
click at [63, 461] on span "[PERSON_NAME]" at bounding box center [97, 458] width 131 height 18
